Goal: Transaction & Acquisition: Book appointment/travel/reservation

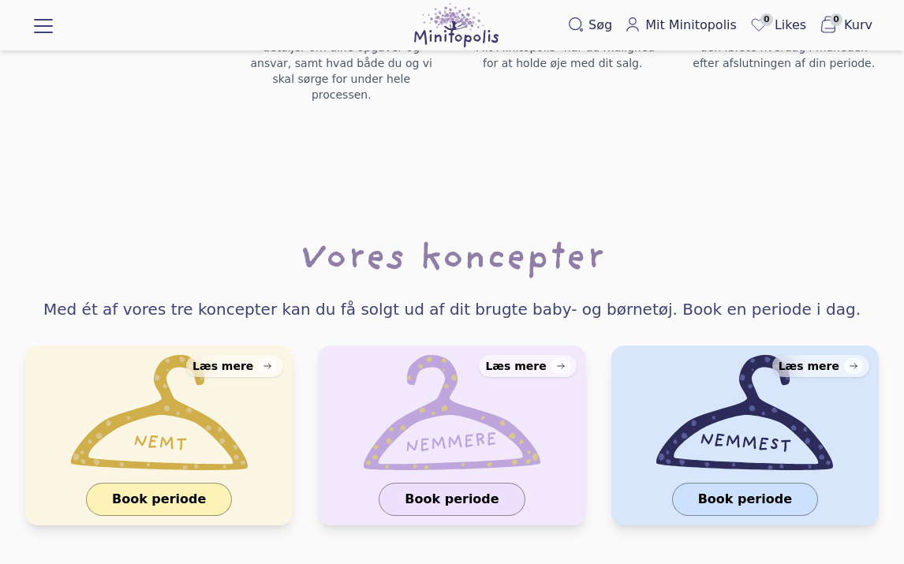
scroll to position [1503, 0]
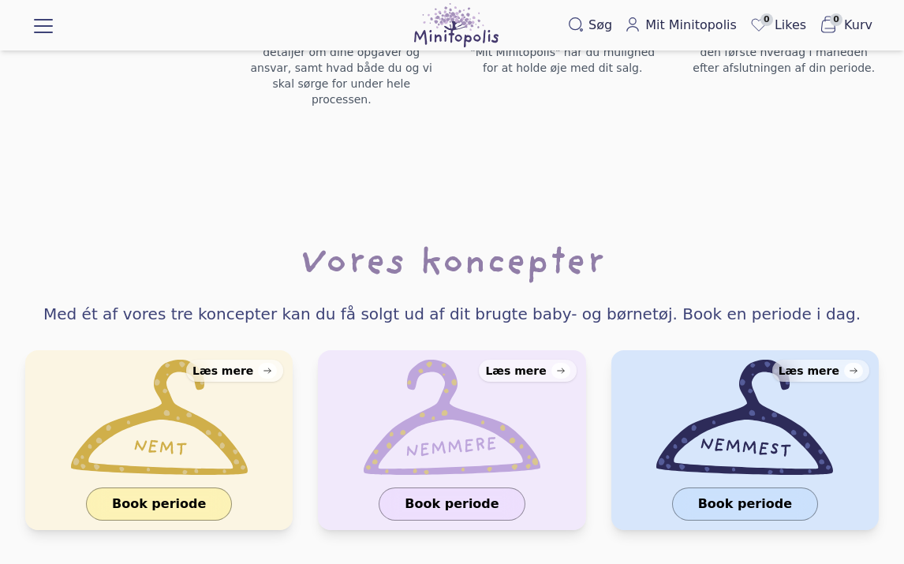
click at [238, 363] on div "Læs mere" at bounding box center [223, 371] width 61 height 16
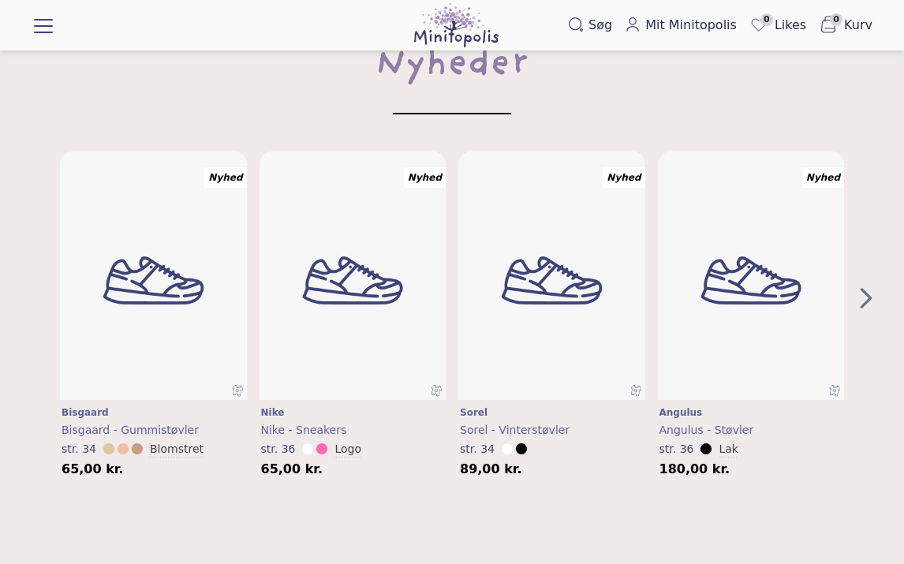
scroll to position [0, 0]
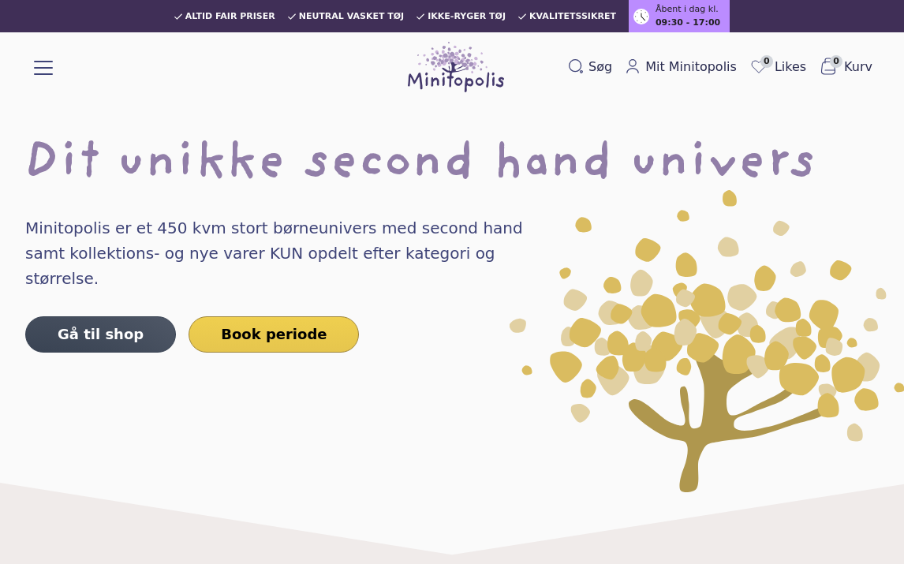
click at [293, 316] on link "Book periode" at bounding box center [274, 334] width 170 height 36
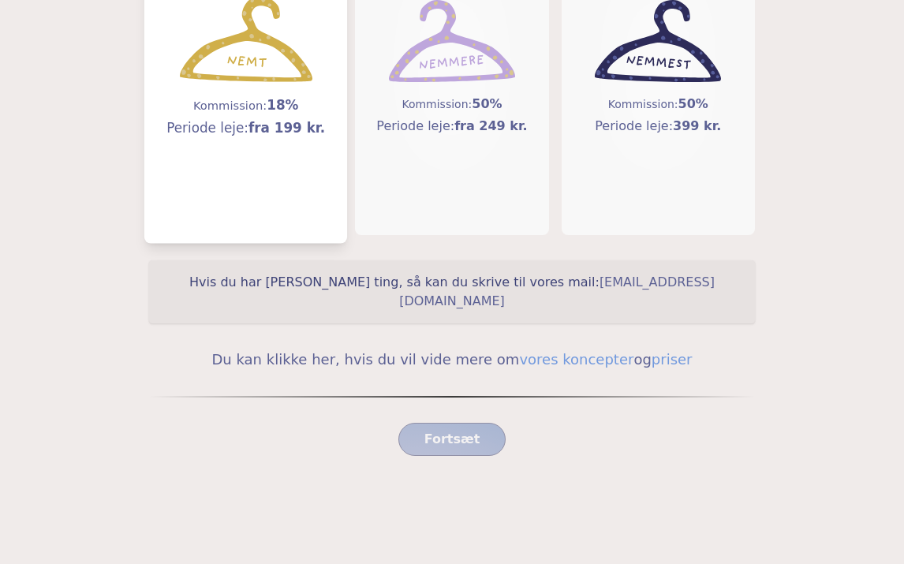
click at [305, 173] on div "Kommission: 18% Periode leje: fra 199 kr." at bounding box center [246, 67] width 177 height 299
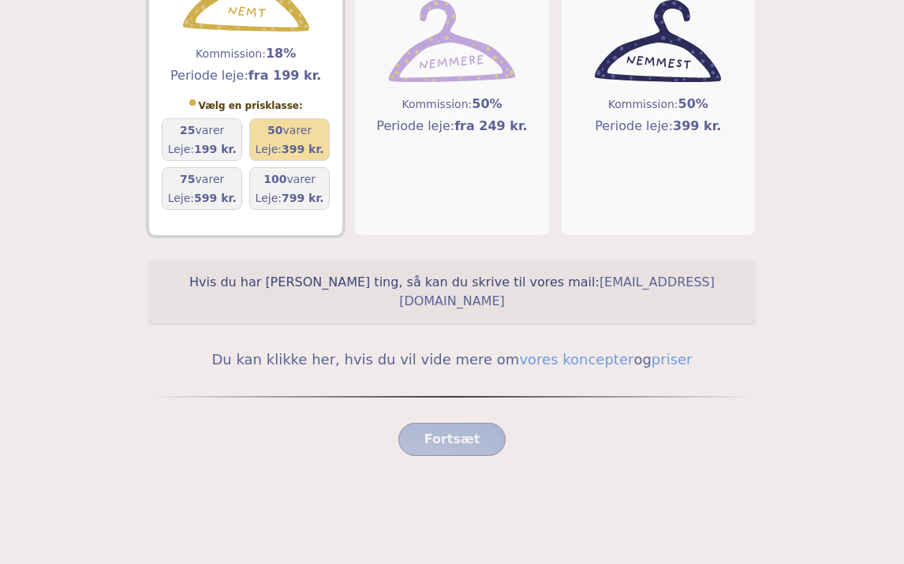
click at [312, 137] on h5 "50 varer" at bounding box center [290, 130] width 69 height 16
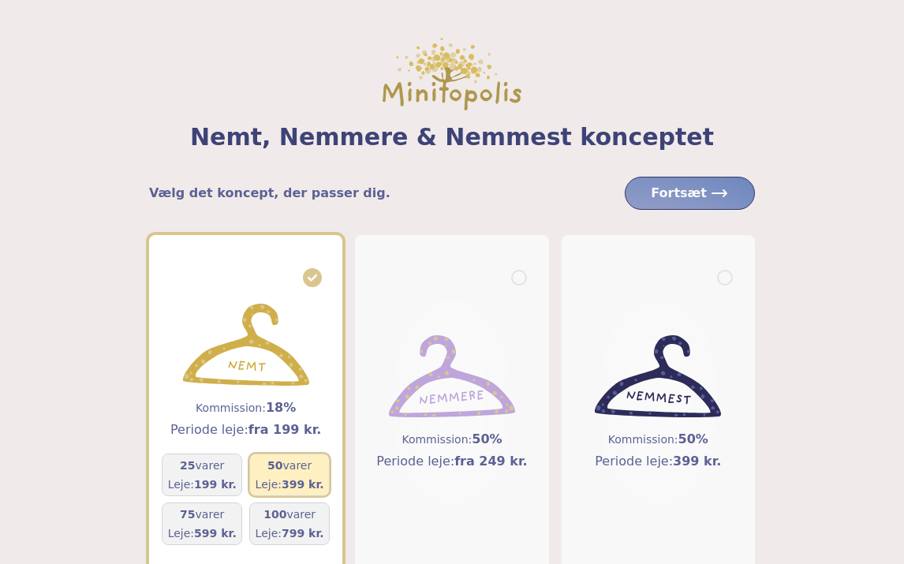
scroll to position [3, 0]
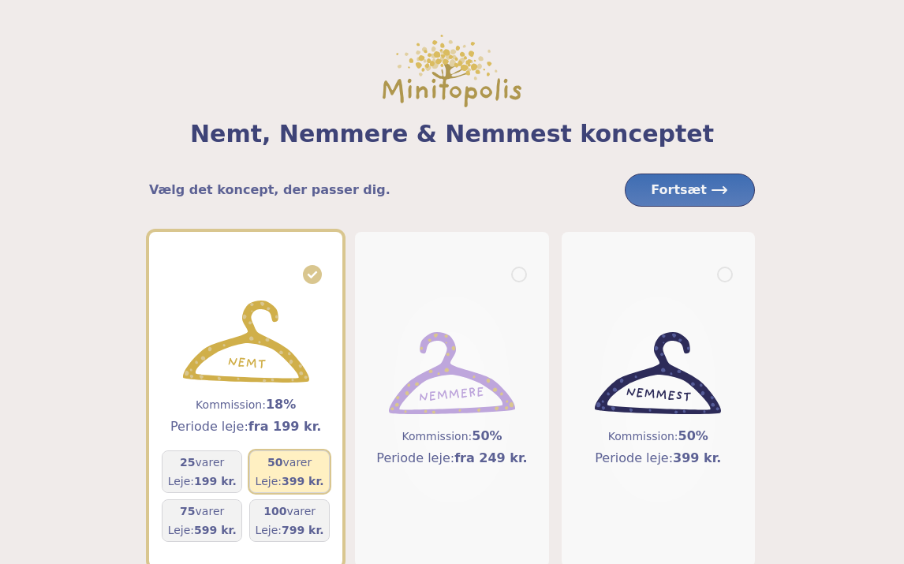
click at [691, 179] on button "Fortsæt" at bounding box center [690, 190] width 130 height 33
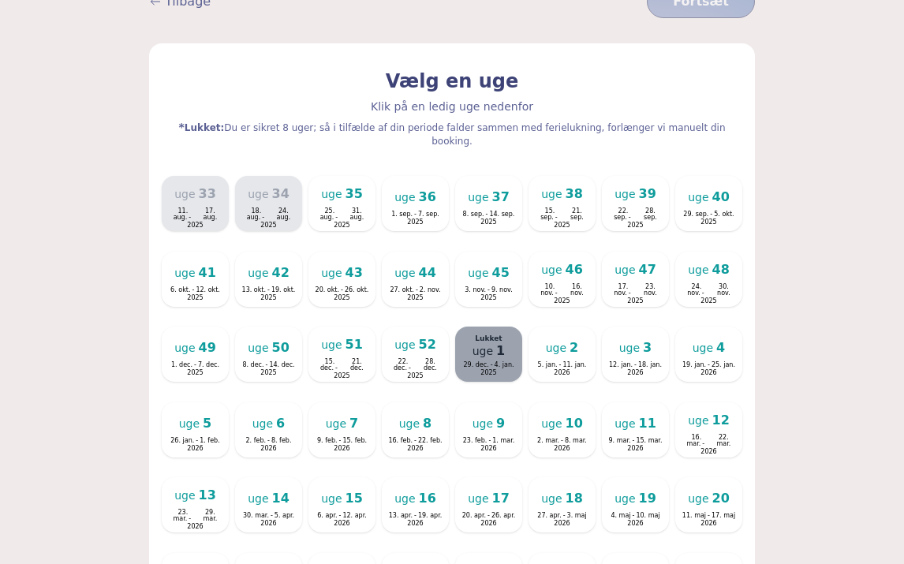
scroll to position [249, 0]
click at [650, 187] on span "39" at bounding box center [647, 193] width 17 height 13
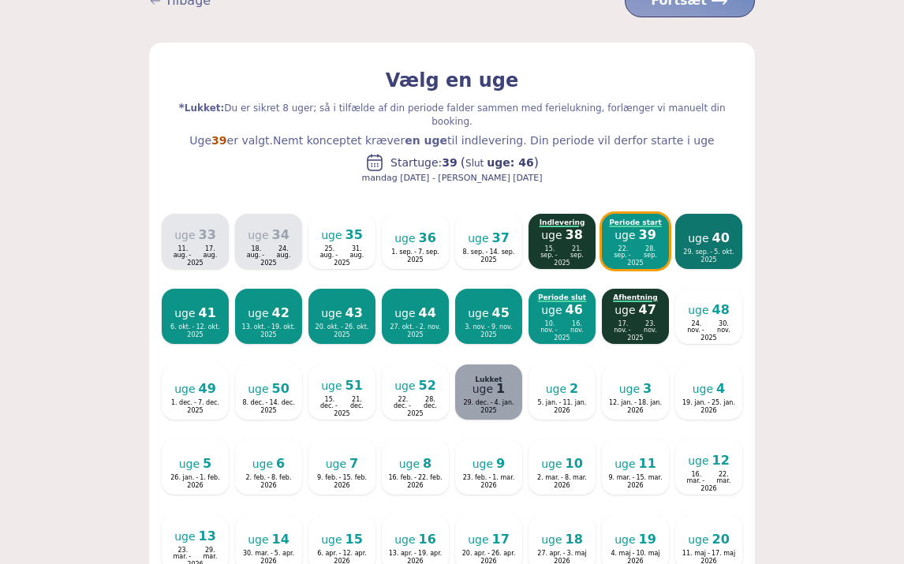
click at [702, 221] on div "uge 40 29. sep. - 5. okt. 2025" at bounding box center [708, 241] width 63 height 41
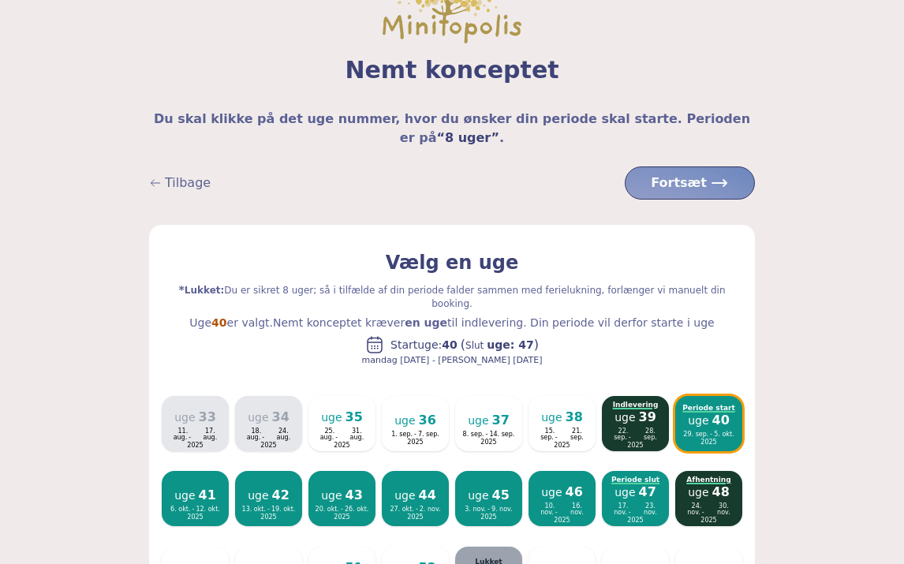
scroll to position [66, 0]
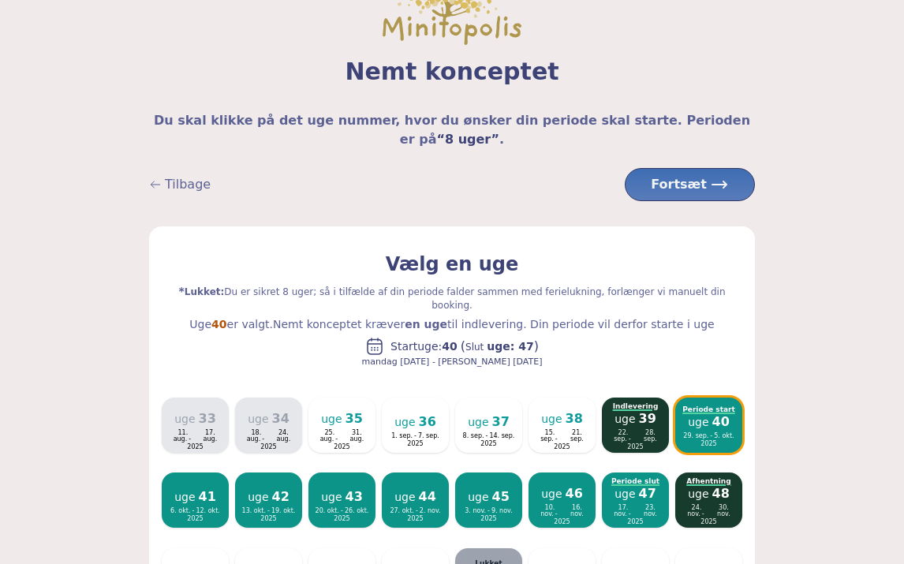
click at [725, 175] on icon at bounding box center [730, 184] width 19 height 19
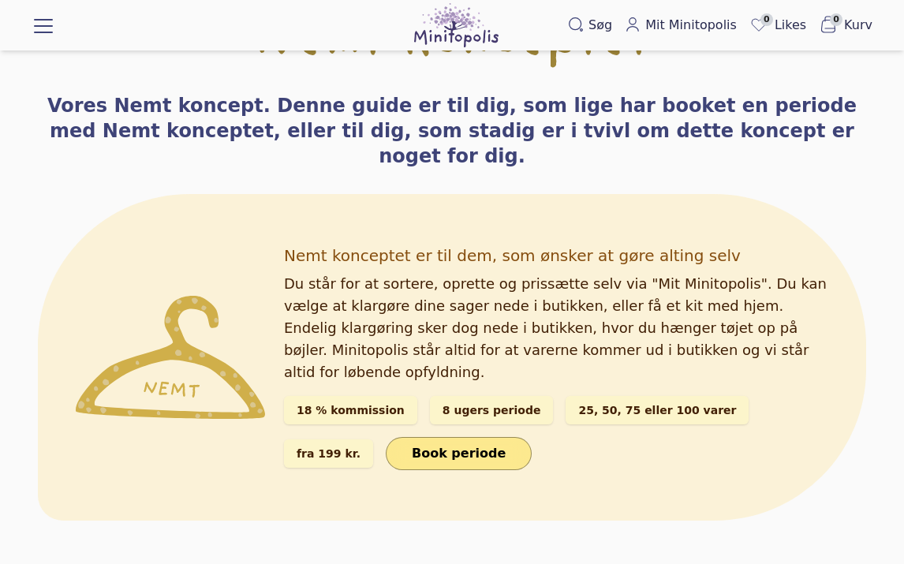
scroll to position [155, 0]
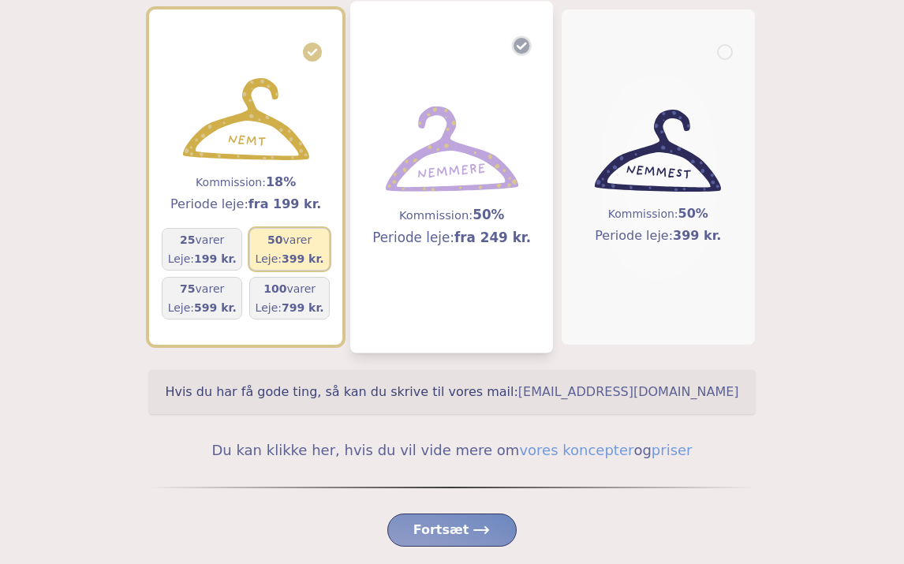
scroll to position [162, 0]
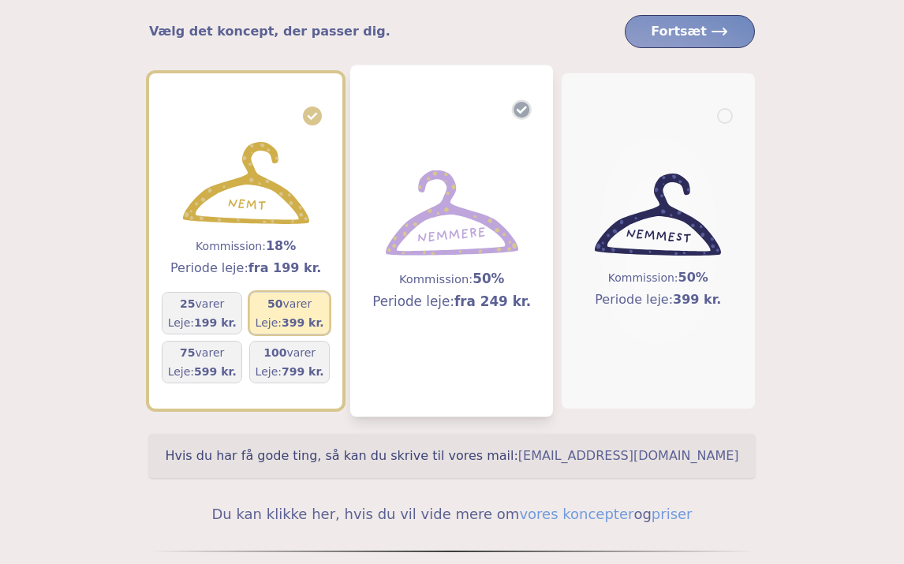
click at [482, 322] on div "Kommission: 50% Periode leje: fra 249 kr." at bounding box center [452, 241] width 177 height 299
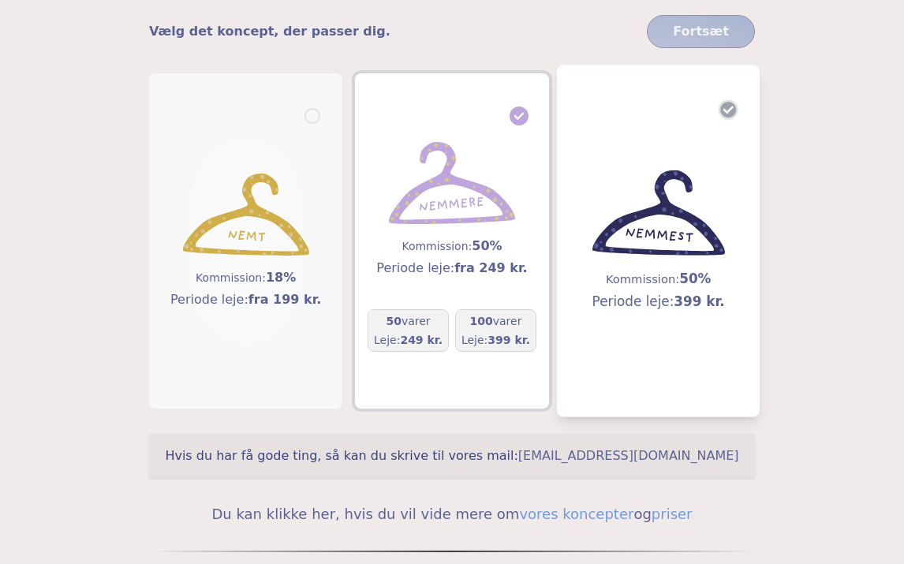
click at [608, 193] on img at bounding box center [658, 213] width 133 height 86
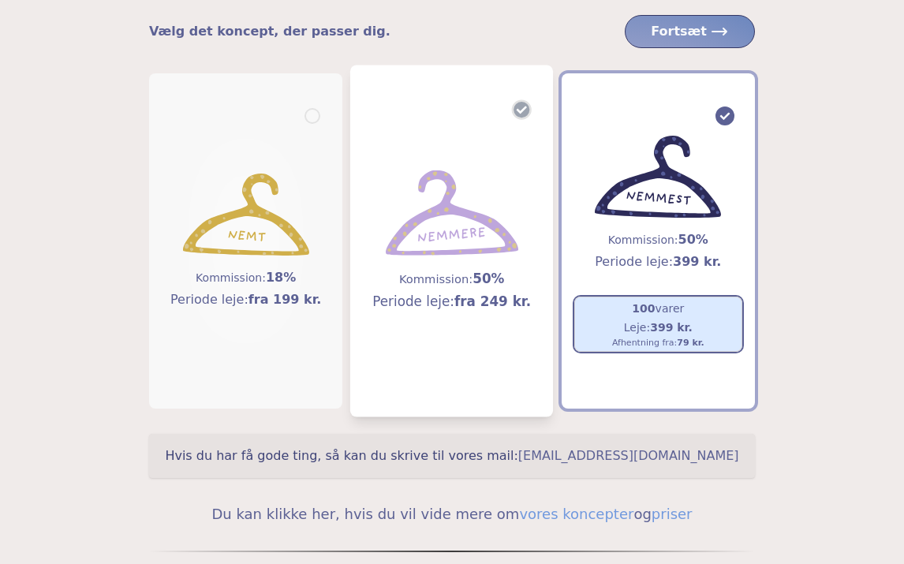
click at [391, 140] on div "Kommission: 50% Periode leje: fra 249 kr." at bounding box center [452, 241] width 177 height 299
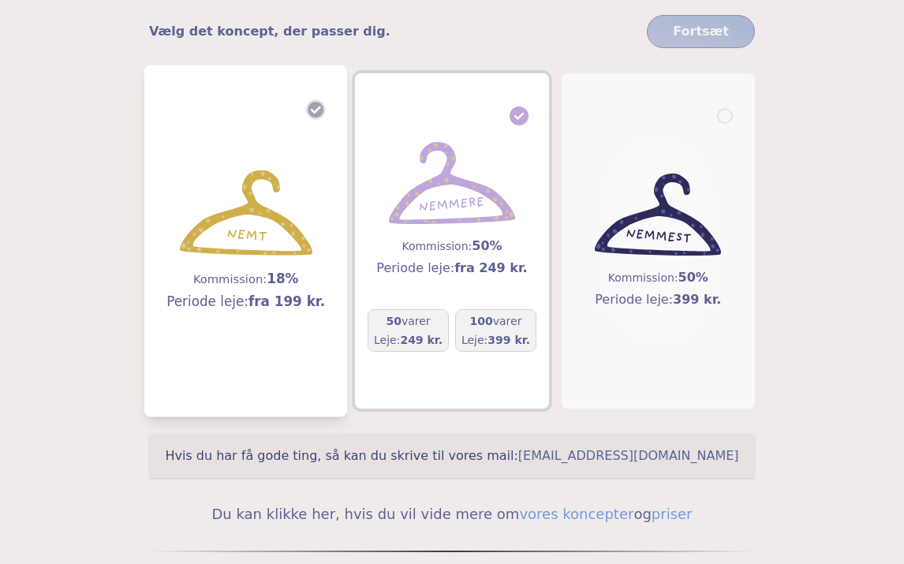
click at [268, 129] on div "Kommission: 18% Periode leje: fra 199 kr." at bounding box center [246, 241] width 177 height 299
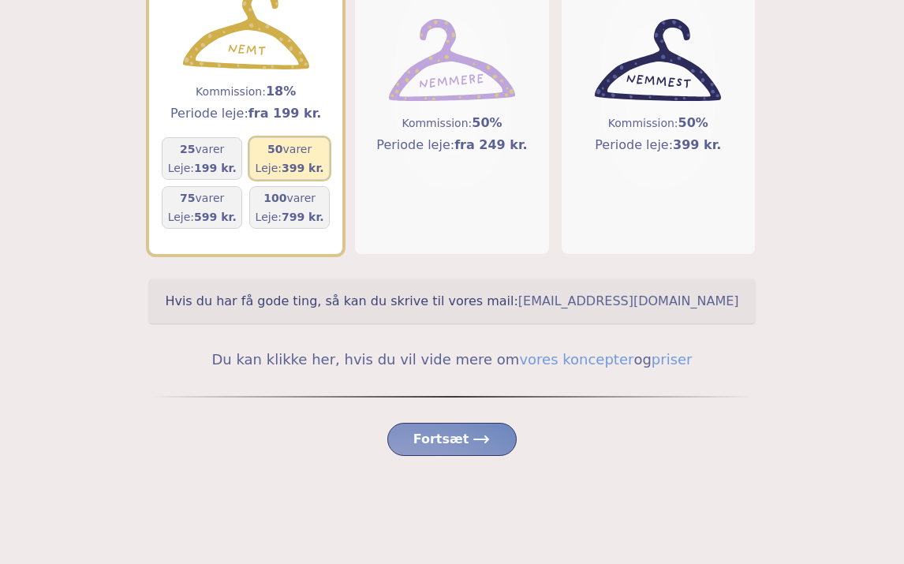
scroll to position [318, 0]
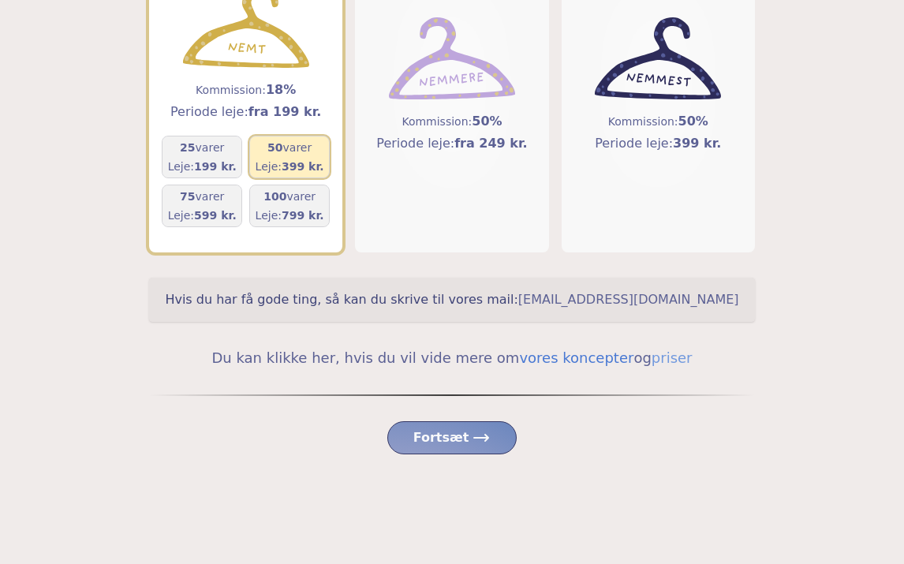
click at [524, 353] on link "vores koncepter" at bounding box center [576, 358] width 114 height 17
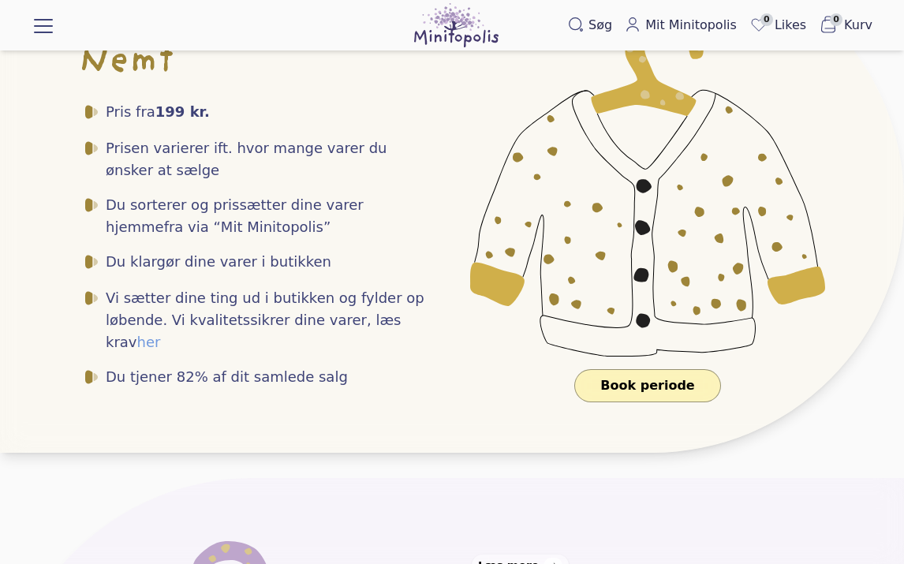
scroll to position [436, 0]
